Goal: Information Seeking & Learning: Learn about a topic

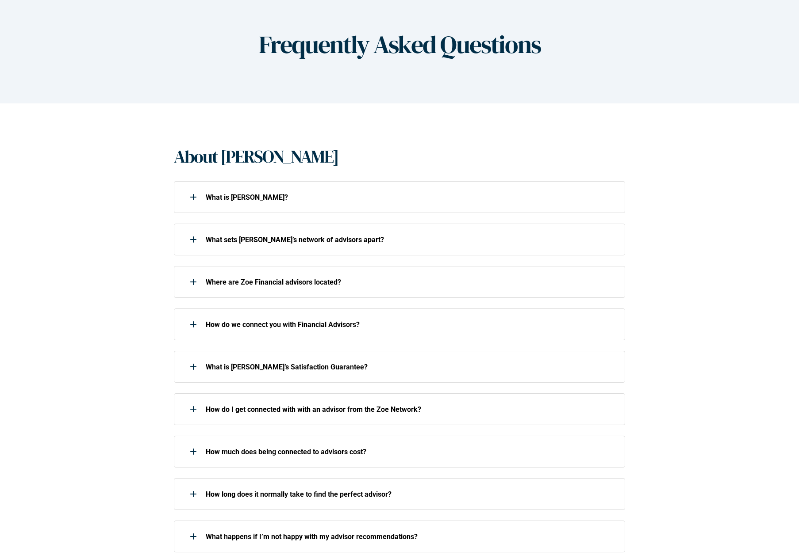
scroll to position [74, 0]
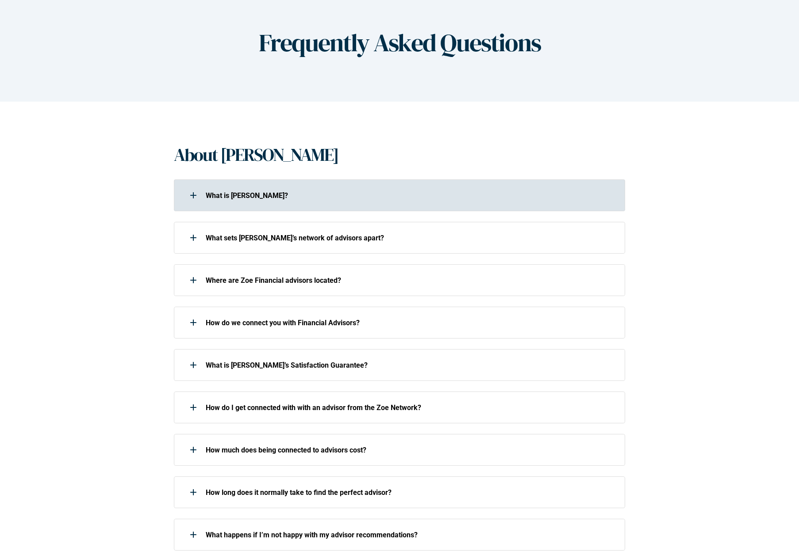
click at [227, 202] on div "What is [PERSON_NAME]?" at bounding box center [394, 196] width 440 height 18
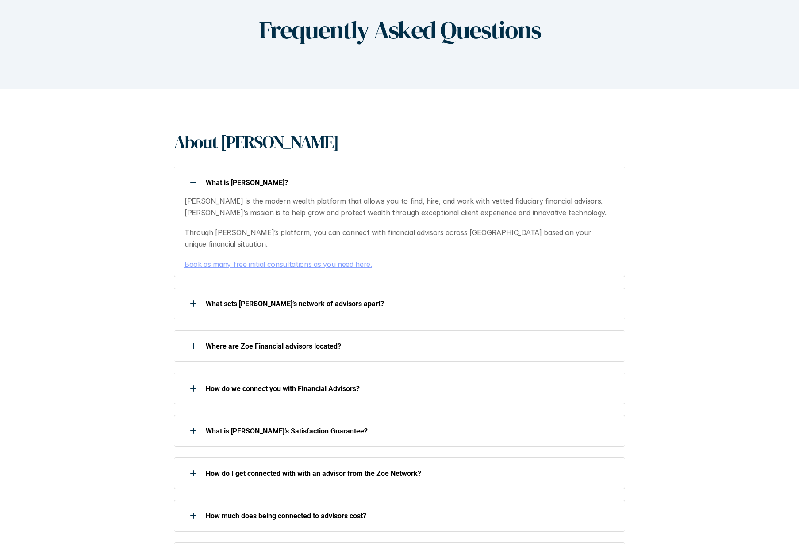
scroll to position [86, 0]
drag, startPoint x: 331, startPoint y: 252, endPoint x: 441, endPoint y: 250, distance: 110.1
click at [331, 261] on link "Book as many free initial consultations as you need here." at bounding box center [277, 265] width 187 height 9
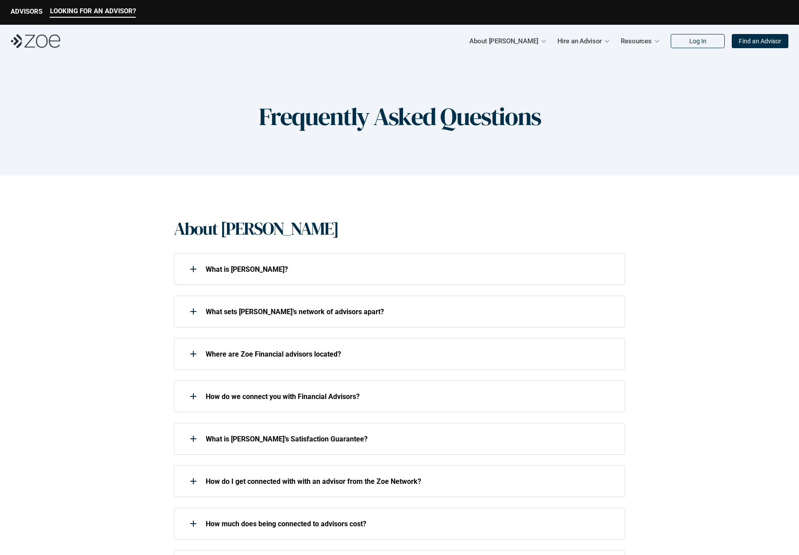
scroll to position [0, 0]
click at [581, 68] on link "Zoe Blog" at bounding box center [585, 67] width 26 height 8
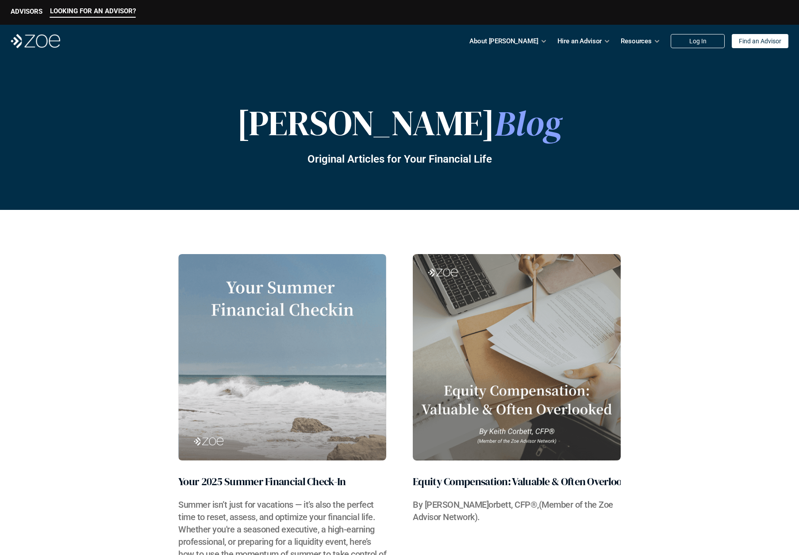
click at [34, 39] on img at bounding box center [36, 41] width 50 height 14
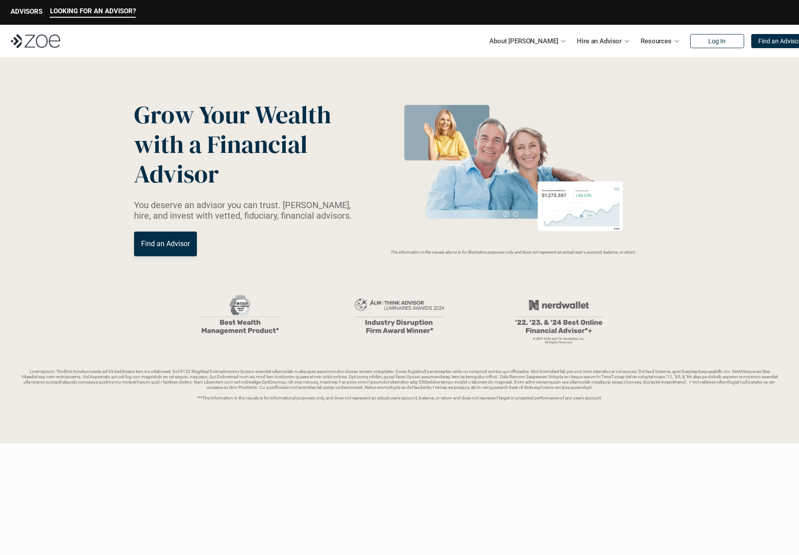
click at [237, 318] on img at bounding box center [240, 316] width 133 height 61
drag, startPoint x: 579, startPoint y: 200, endPoint x: 685, endPoint y: 205, distance: 106.2
click at [580, 200] on img at bounding box center [513, 173] width 236 height 144
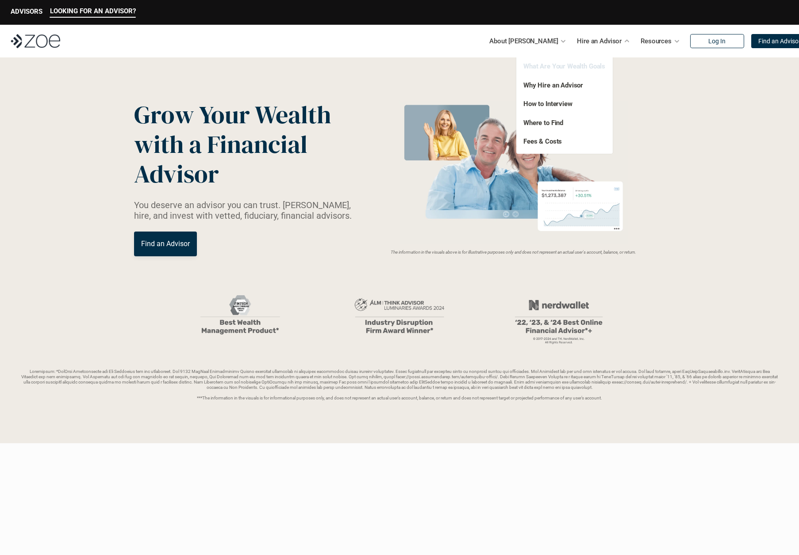
scroll to position [-1, 0]
click at [587, 67] on link "What Are Your Wealth Goals" at bounding box center [564, 66] width 82 height 8
